Goal: Information Seeking & Learning: Learn about a topic

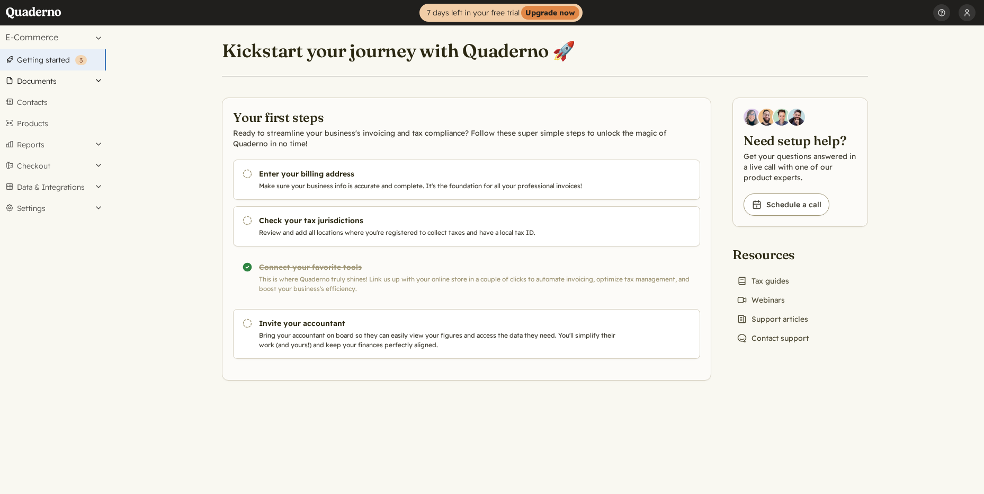
click at [40, 85] on button "Documents" at bounding box center [53, 80] width 106 height 21
click at [102, 301] on button "Reports" at bounding box center [53, 302] width 106 height 21
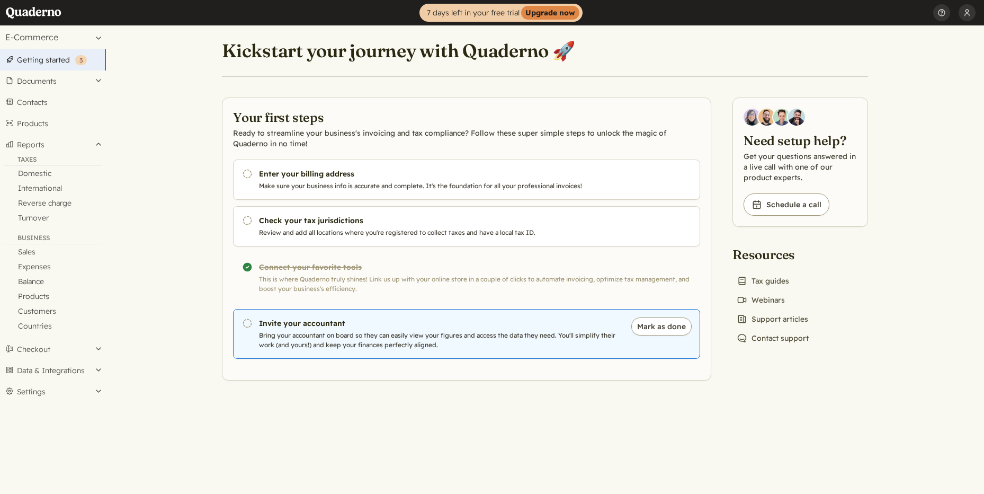
click at [332, 324] on h3 "Invite your accountant" at bounding box center [439, 323] width 361 height 11
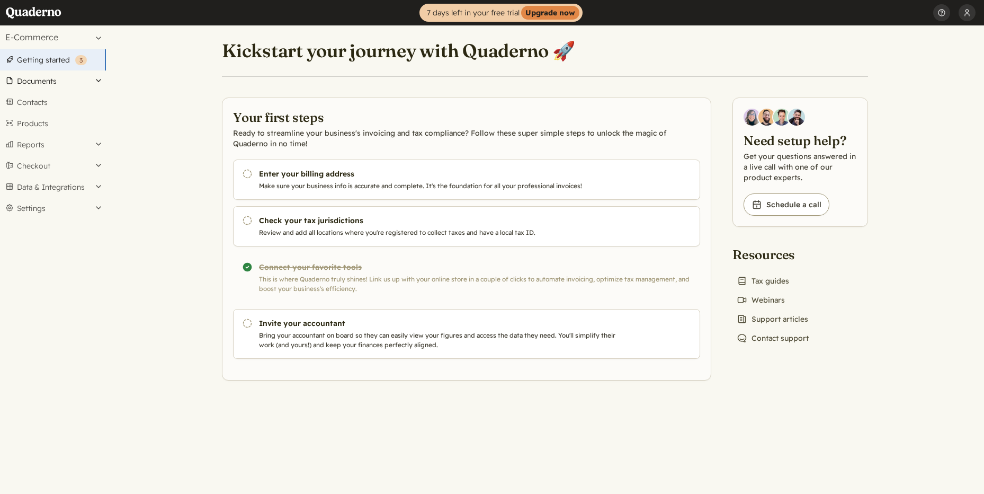
click at [55, 78] on button "Documents" at bounding box center [53, 80] width 106 height 21
click at [34, 106] on link "Invoices" at bounding box center [53, 109] width 106 height 15
click at [79, 204] on button "Settings" at bounding box center [53, 208] width 106 height 21
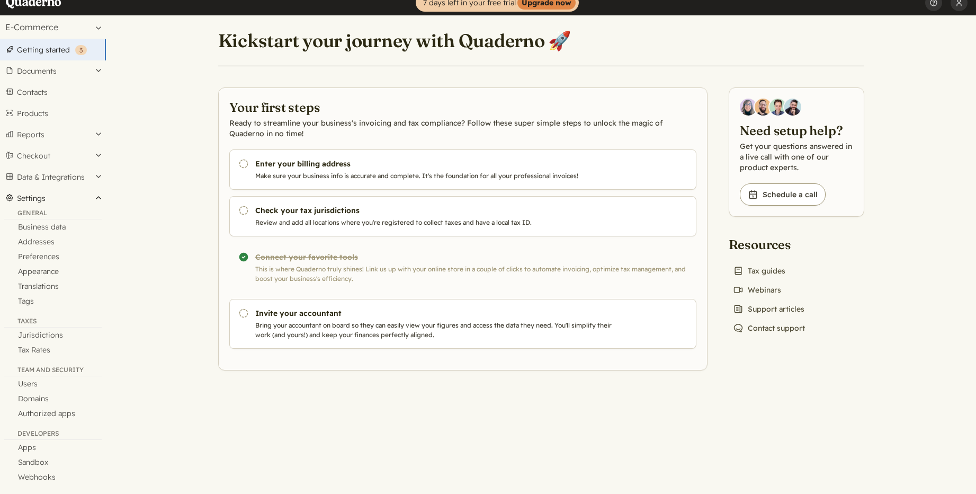
scroll to position [16, 0]
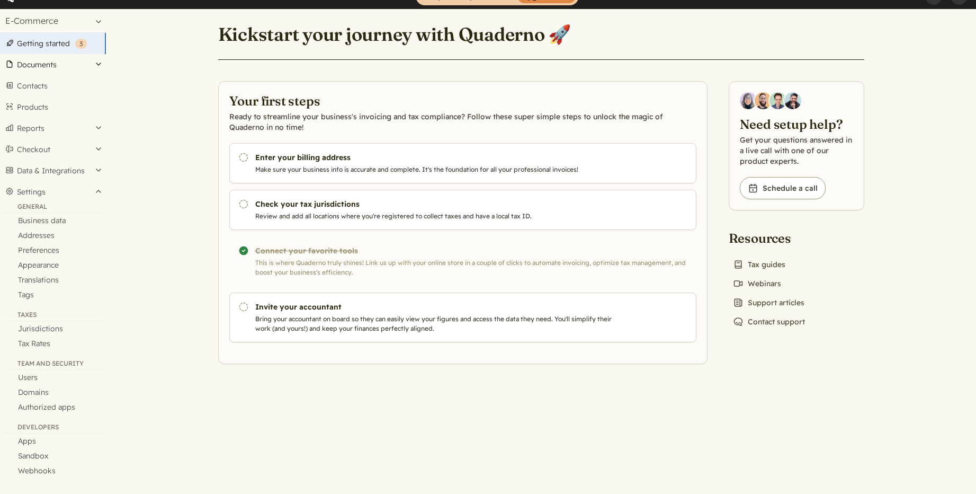
click at [93, 62] on button "Documents" at bounding box center [53, 64] width 106 height 21
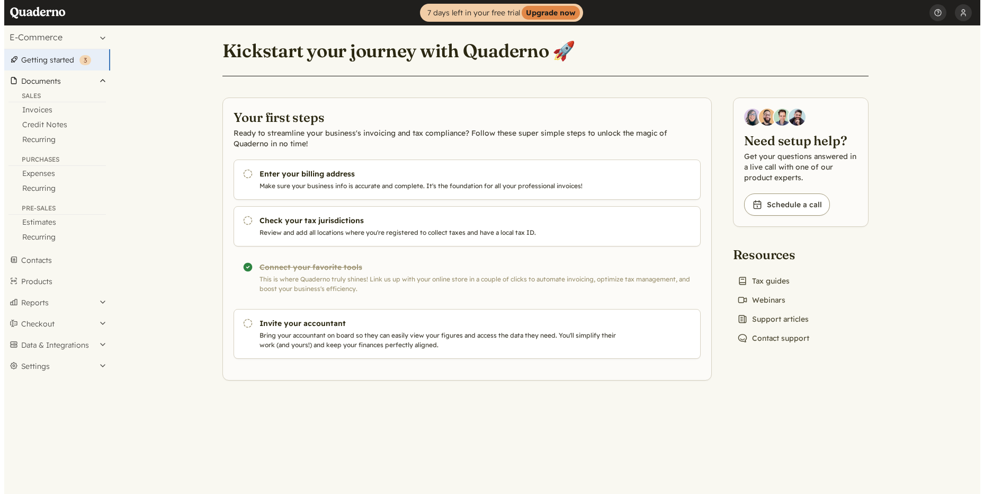
scroll to position [0, 0]
click at [36, 191] on link "Recurring" at bounding box center [53, 188] width 106 height 15
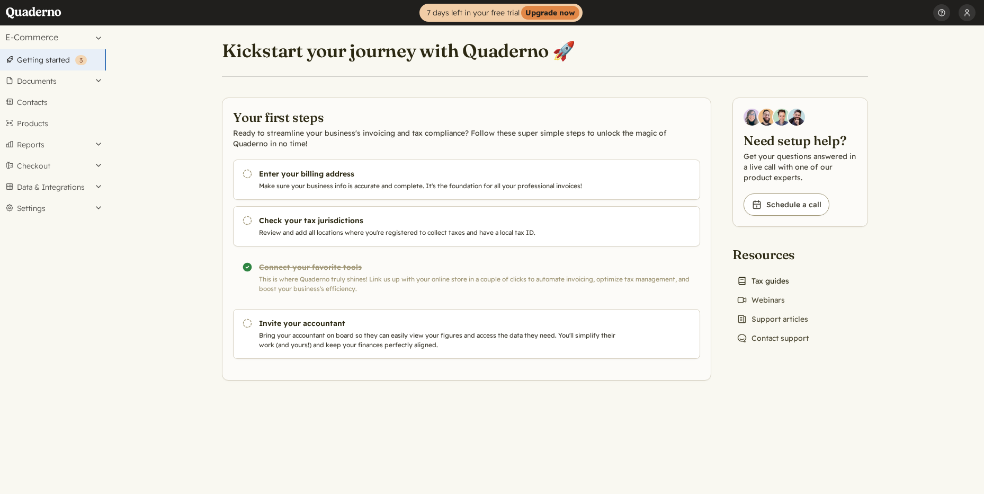
click at [772, 278] on link "Book icon Tax guides" at bounding box center [762, 280] width 61 height 15
click at [80, 79] on button "Documents" at bounding box center [53, 80] width 106 height 21
drag, startPoint x: 70, startPoint y: 103, endPoint x: 62, endPoint y: 108, distance: 9.7
click at [65, 106] on li "Sales Invoices Credit Notes Recurring" at bounding box center [53, 119] width 106 height 55
click at [55, 111] on link "Invoices" at bounding box center [53, 109] width 106 height 15
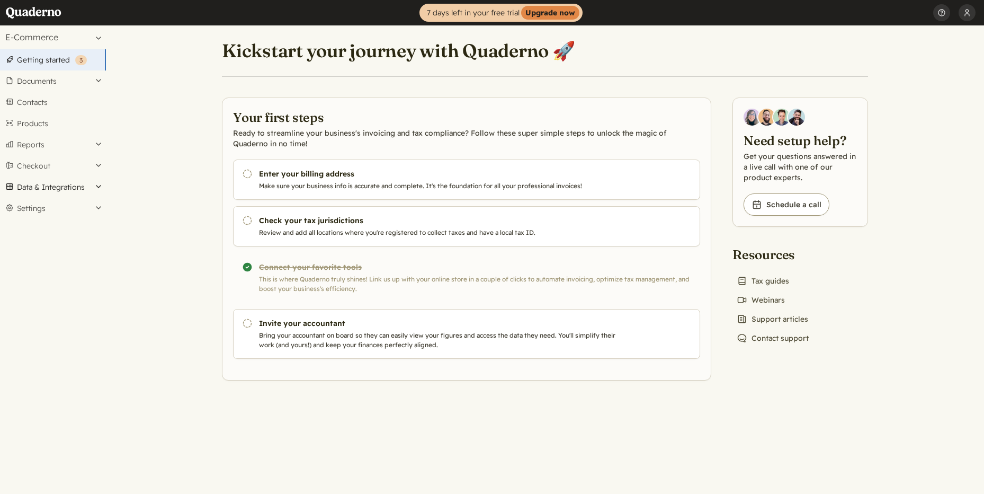
click at [70, 184] on button "Data & Integrations" at bounding box center [53, 186] width 106 height 21
click at [52, 208] on link "Integrations" at bounding box center [53, 205] width 106 height 15
click at [59, 83] on button "Documents" at bounding box center [53, 80] width 106 height 21
click at [40, 279] on link "Products" at bounding box center [53, 281] width 106 height 21
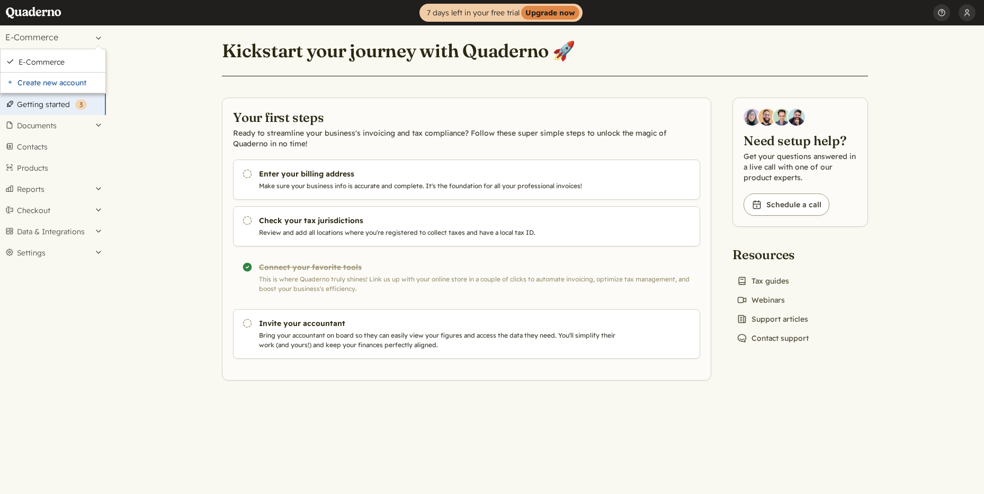
click at [186, 192] on main "Kickstart your journey with Quaderno 🚀 Your first steps Ready to streamline you…" at bounding box center [545, 259] width 878 height 468
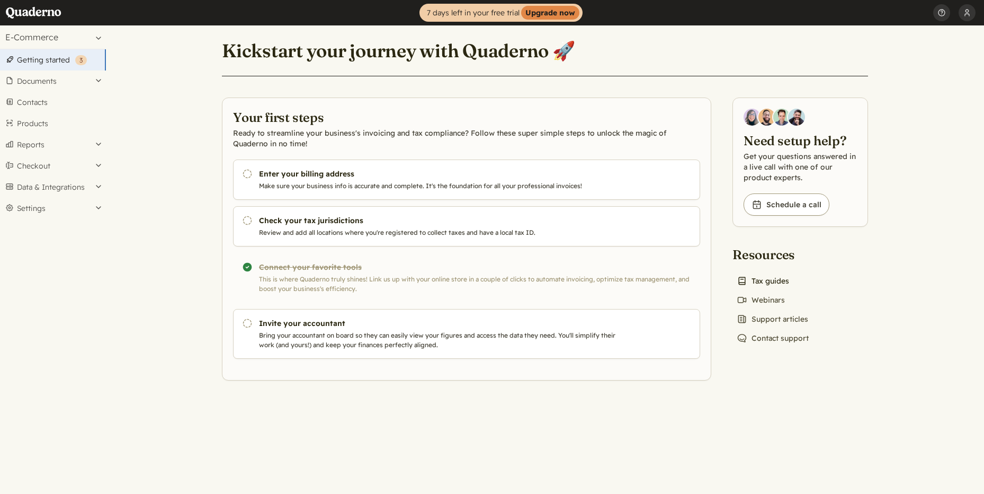
click at [769, 285] on link "Book icon Tax guides" at bounding box center [762, 280] width 61 height 15
